Goal: Transaction & Acquisition: Purchase product/service

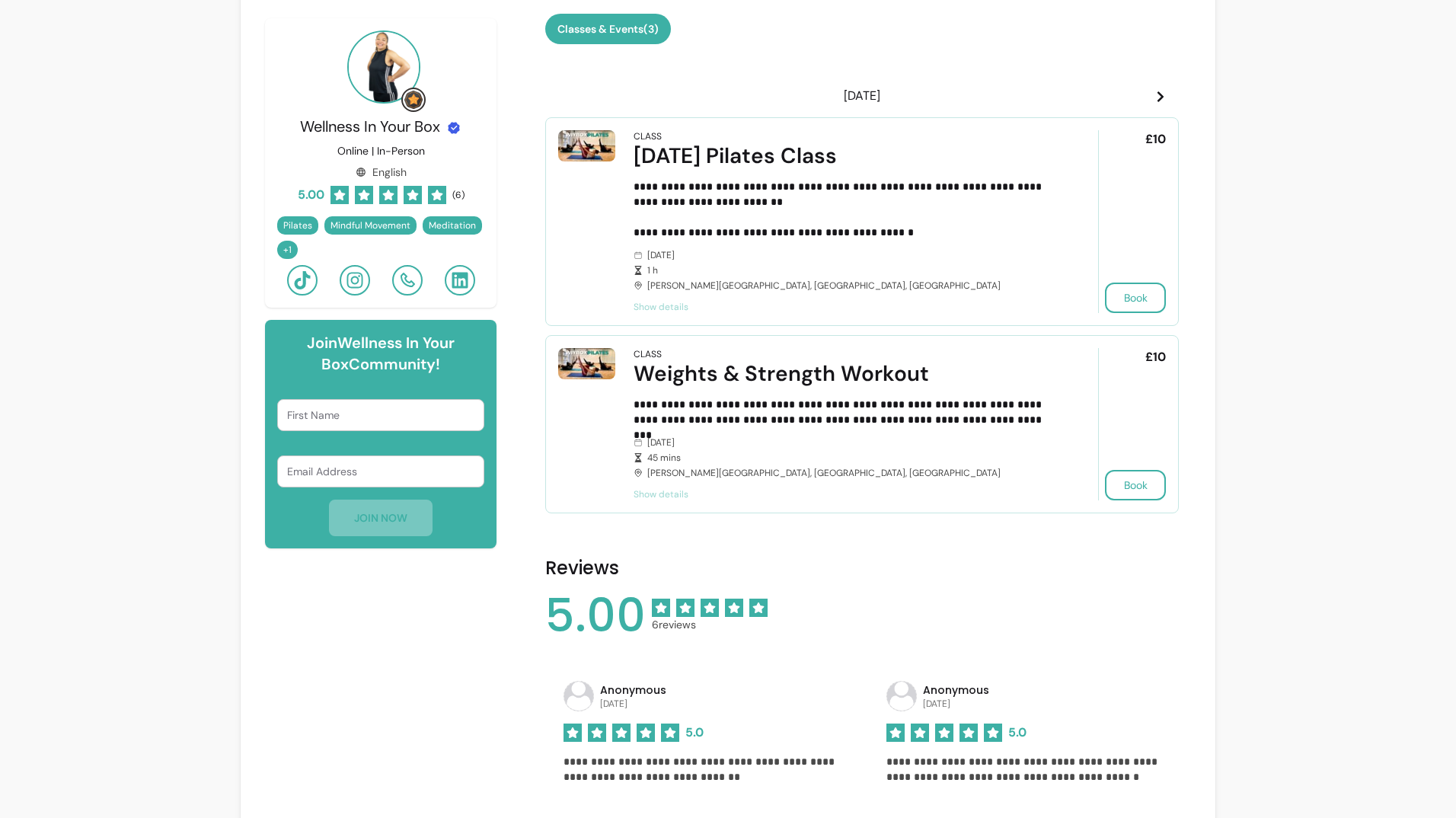
scroll to position [381, 0]
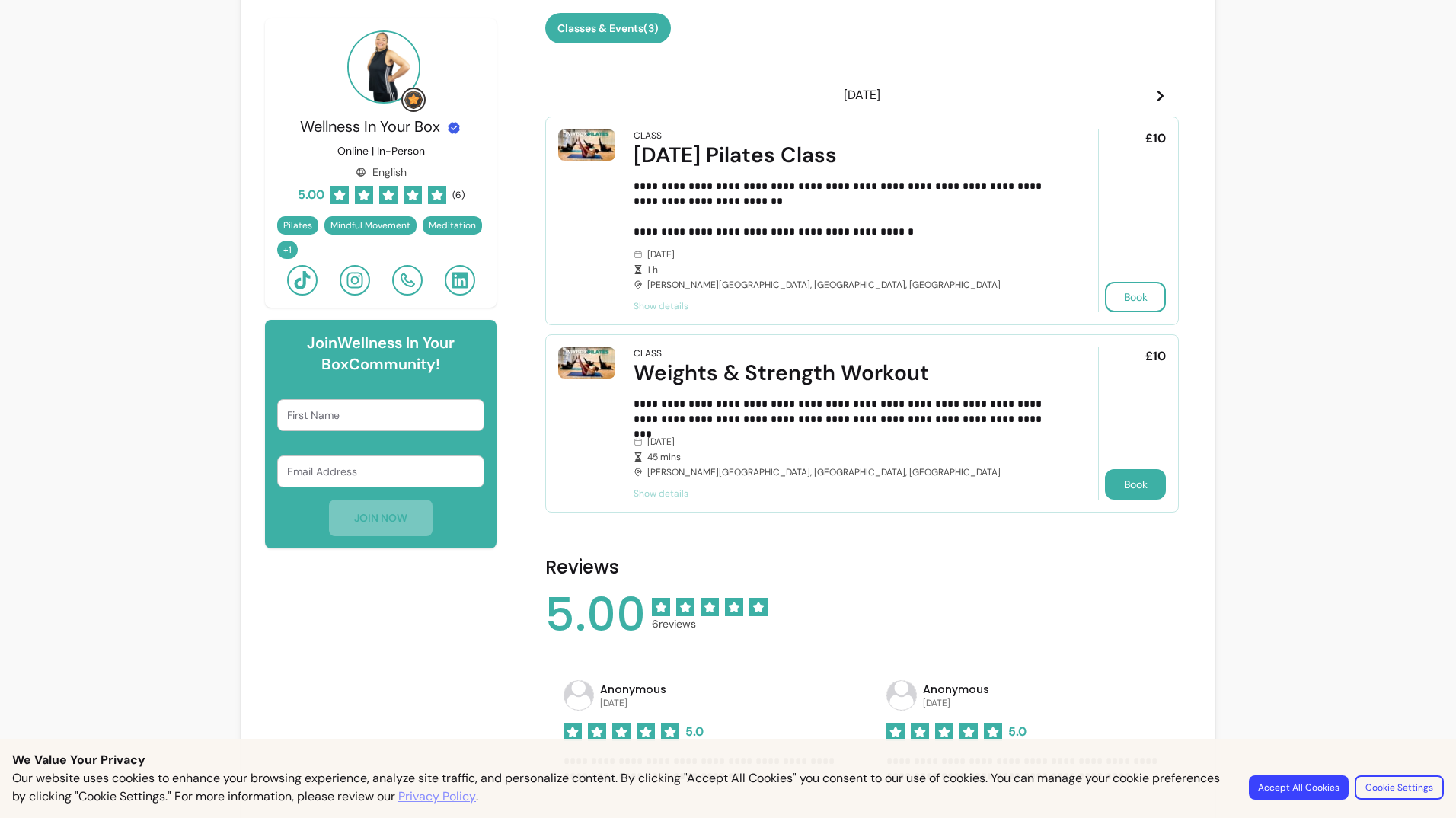
click at [1144, 482] on button "Book" at bounding box center [1135, 485] width 61 height 30
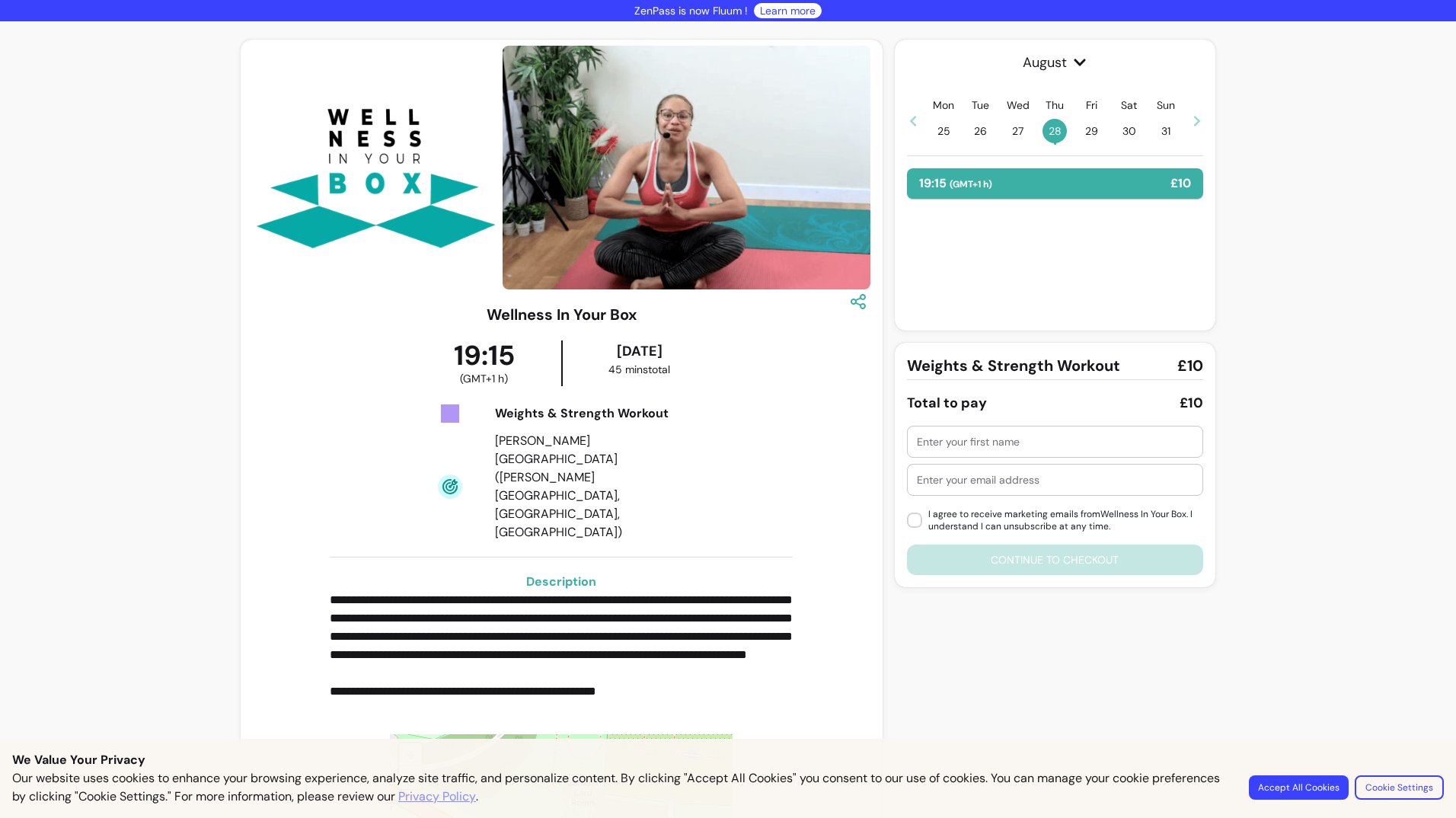
click at [1029, 450] on div at bounding box center [1054, 442] width 276 height 30
type input "[PERSON_NAME]"
click at [965, 475] on input "text" at bounding box center [1054, 479] width 276 height 15
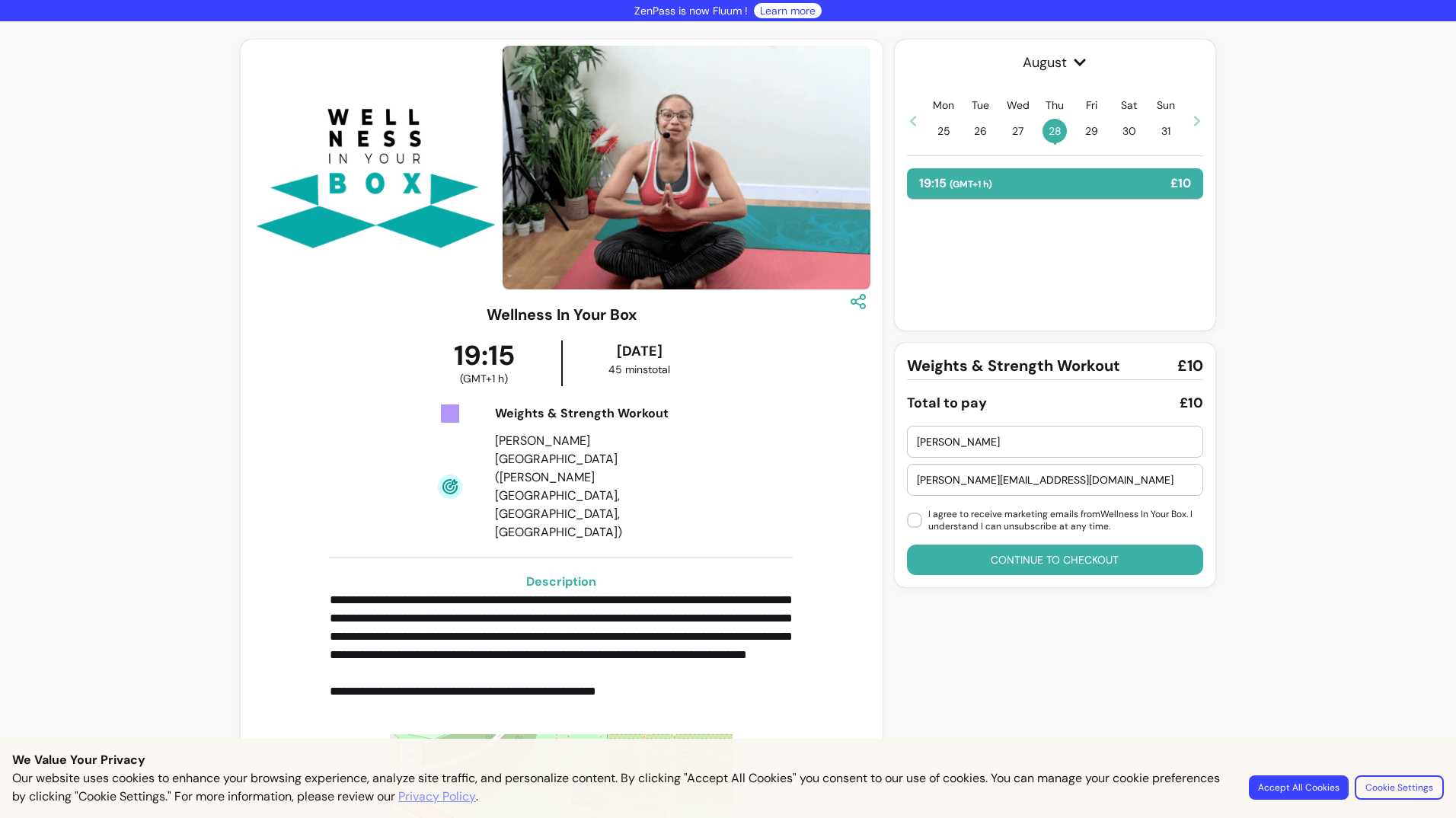
type input "[PERSON_NAME][EMAIL_ADDRESS][DOMAIN_NAME]"
click at [1049, 563] on button "Continue to checkout" at bounding box center [1055, 559] width 288 height 29
